Goal: Task Accomplishment & Management: Manage account settings

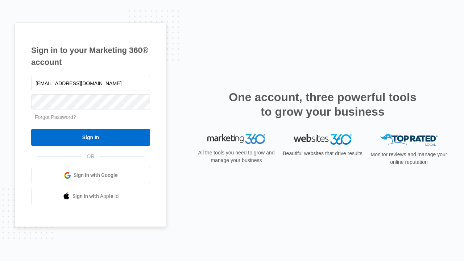
type input "dankie614@gmail.com"
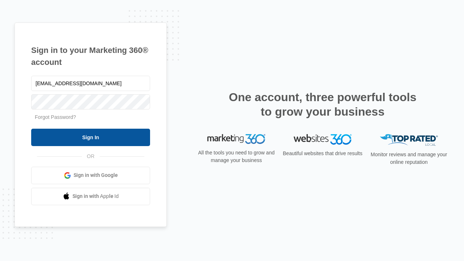
click at [91, 137] on input "Sign In" at bounding box center [90, 137] width 119 height 17
